Goal: Information Seeking & Learning: Learn about a topic

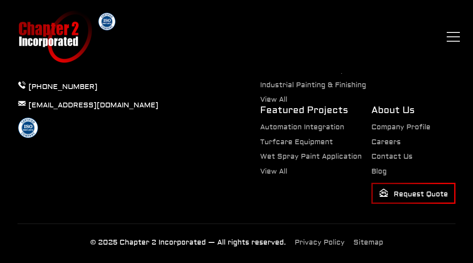
scroll to position [2097, 0]
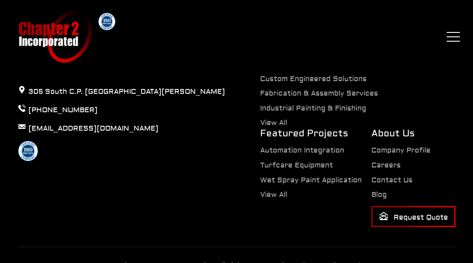
scroll to position [2493, 0]
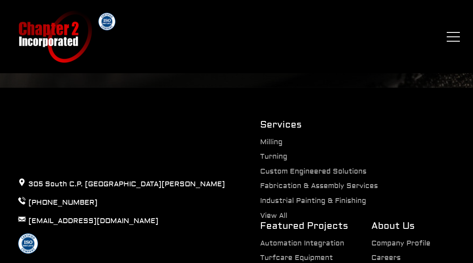
scroll to position [2627, 0]
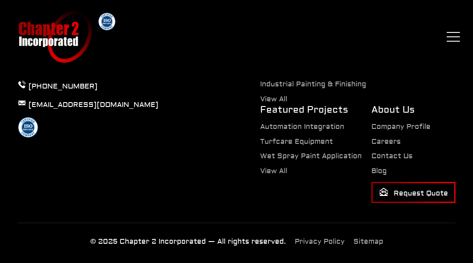
scroll to position [3171, 0]
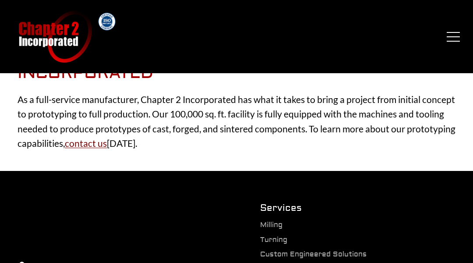
scroll to position [2, 0]
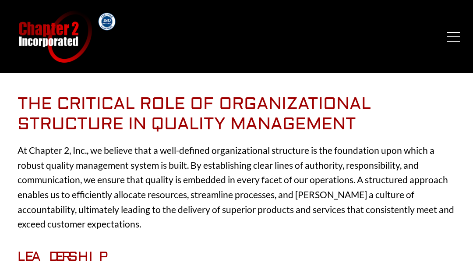
scroll to position [330, 0]
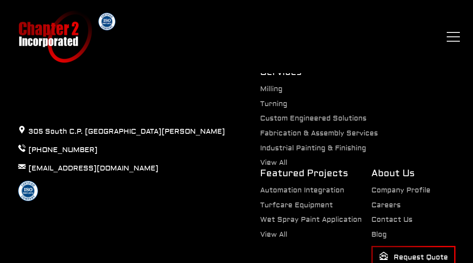
scroll to position [1924, 0]
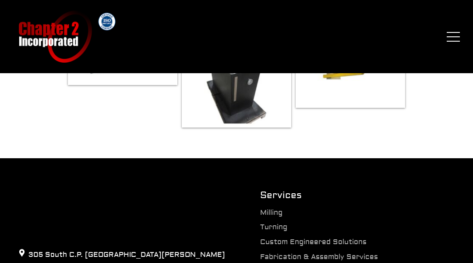
scroll to position [709, 0]
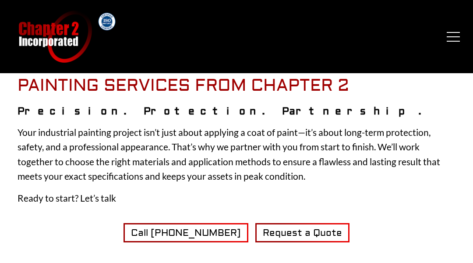
scroll to position [2153, 0]
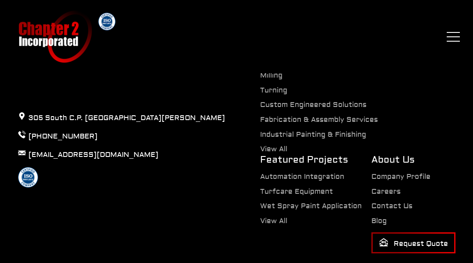
scroll to position [2899, 0]
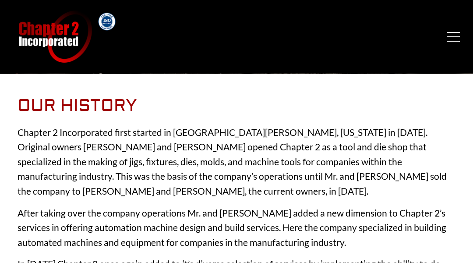
scroll to position [323, 0]
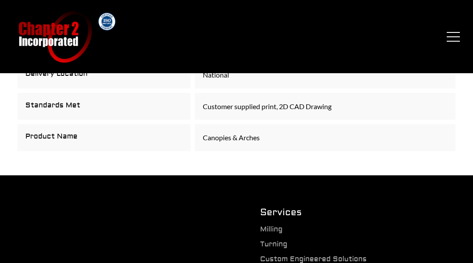
scroll to position [1051, 0]
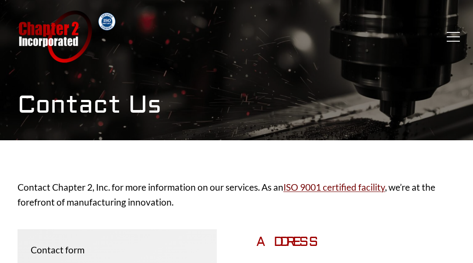
scroll to position [780, 0]
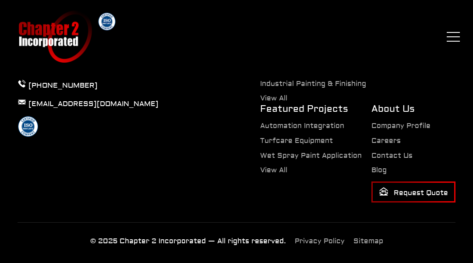
scroll to position [1067, 0]
